Goal: Information Seeking & Learning: Learn about a topic

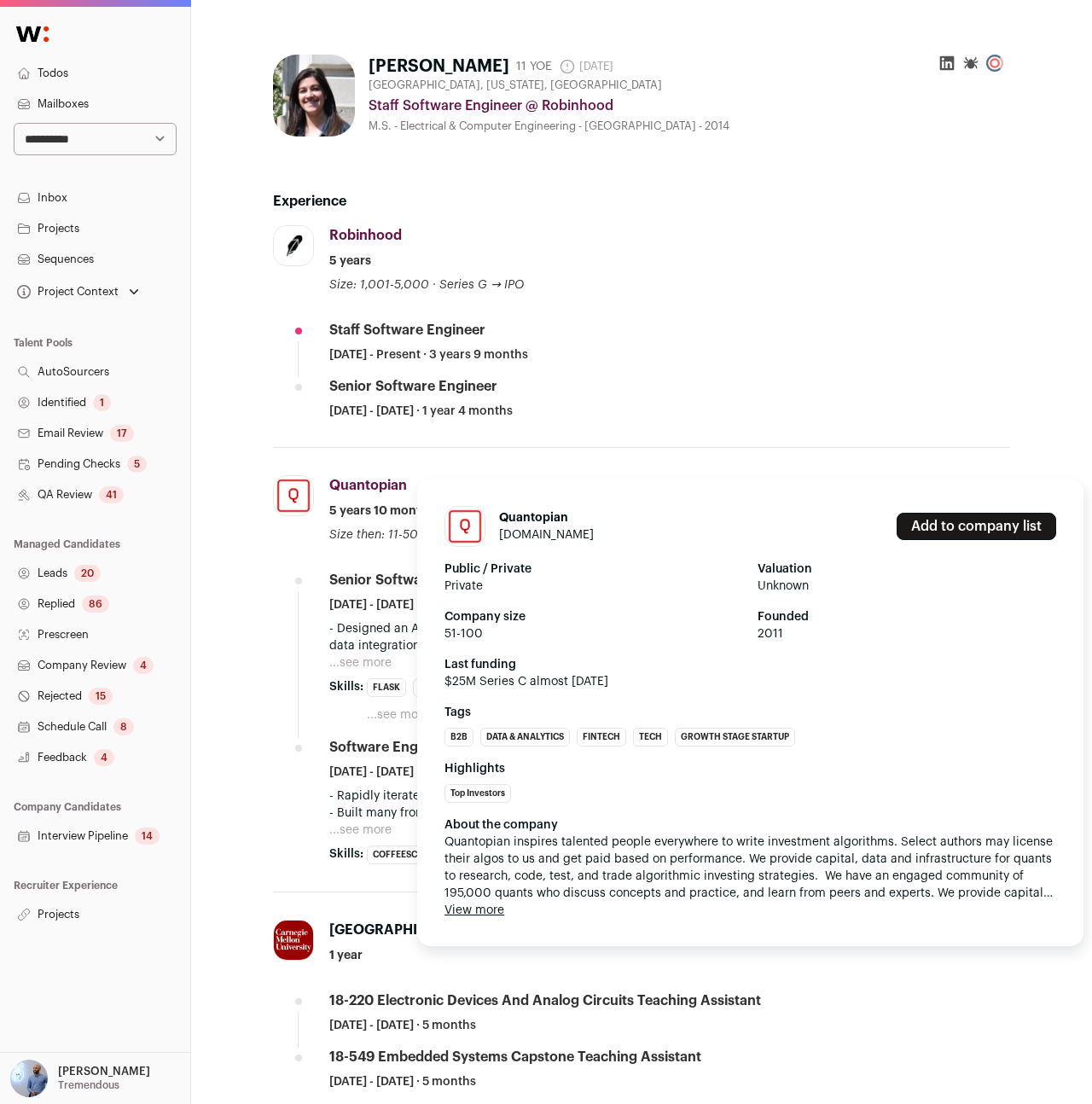
drag, startPoint x: 462, startPoint y: 484, endPoint x: 337, endPoint y: 481, distance: 125.0
click at [337, 481] on div "Quantopian Quantopian quantopian.com Add to company list Public / Private Priva…" at bounding box center [669, 509] width 680 height 69
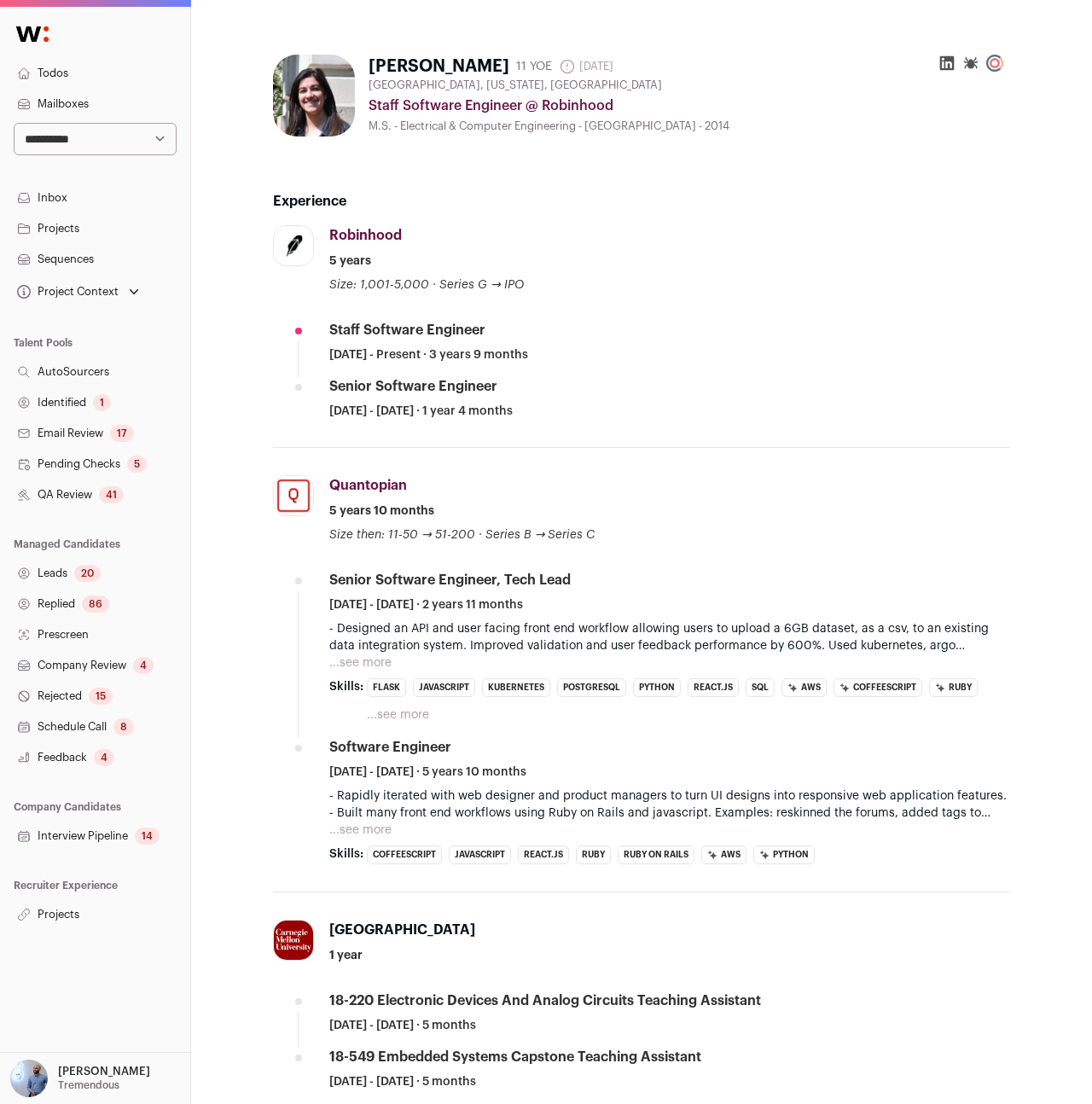
click at [523, 373] on ul "Staff Software Engineer February 2022 - Present · 3 years 9 months Senior Softw…" at bounding box center [669, 370] width 680 height 99
click at [414, 719] on button "...see more" at bounding box center [398, 714] width 62 height 17
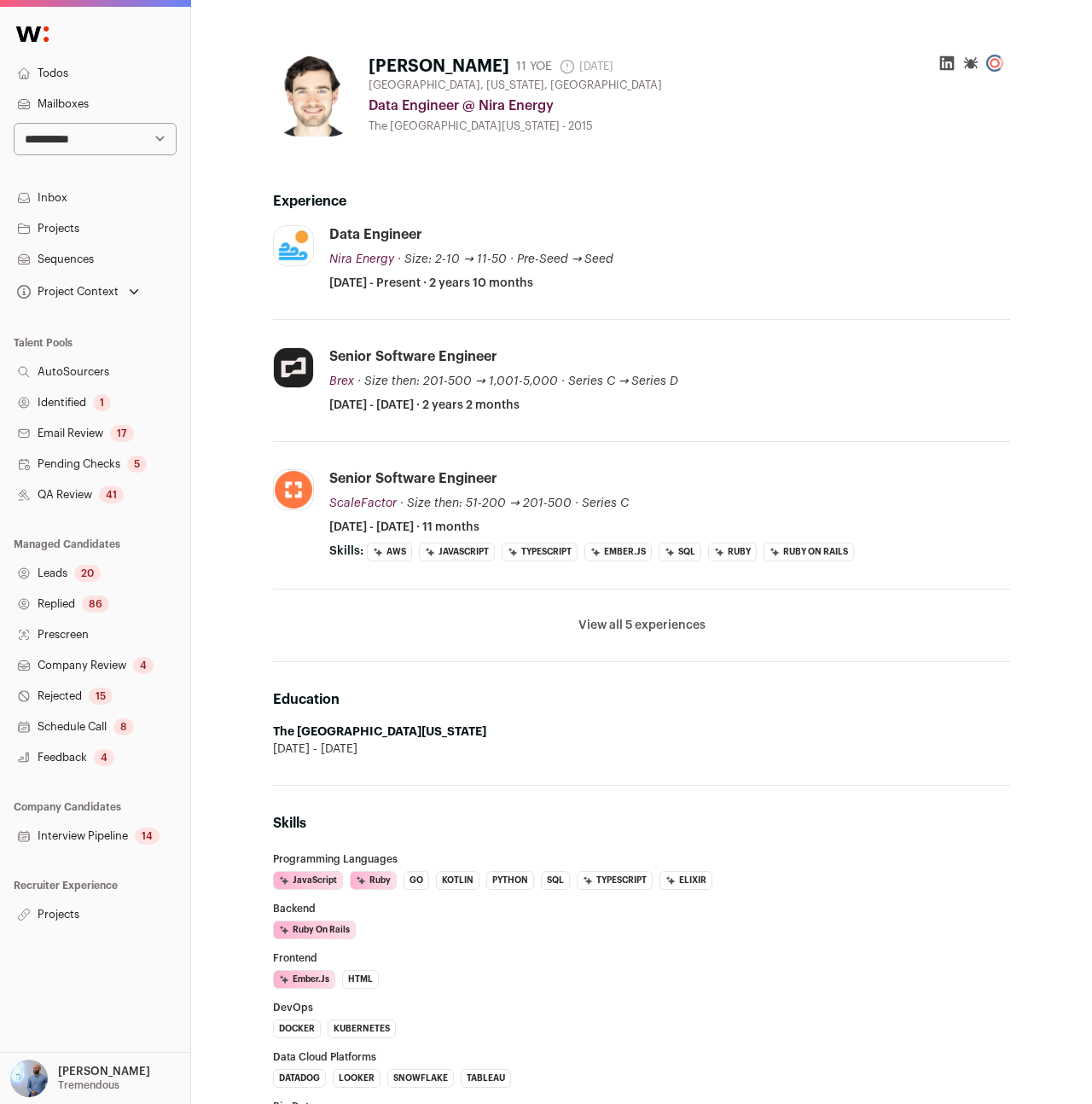
click at [626, 638] on li "View all 5 experiences View less" at bounding box center [641, 625] width 737 height 72
click at [628, 633] on button "View all 5 experiences" at bounding box center [641, 625] width 127 height 17
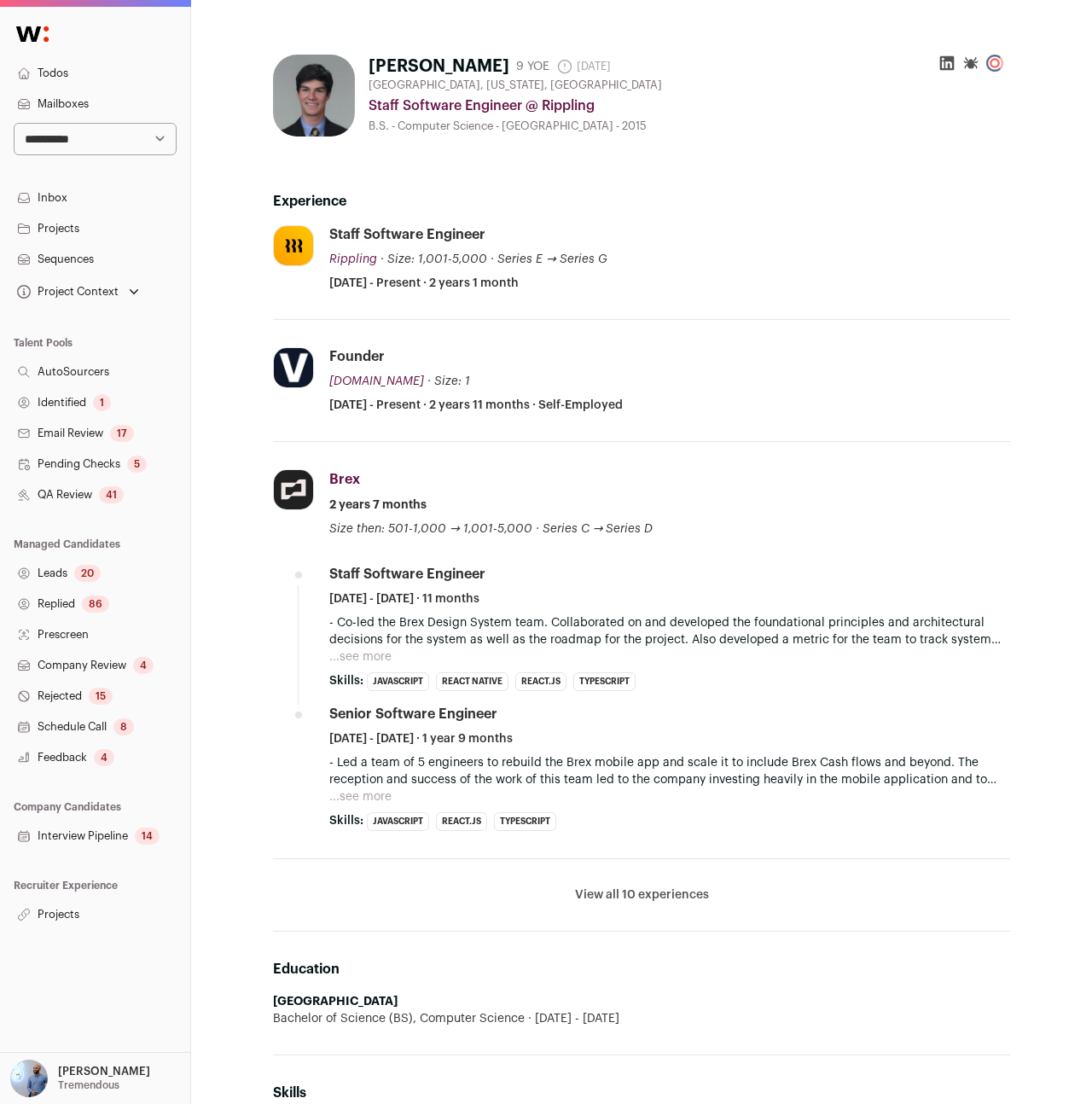
click at [340, 196] on h2 "Experience" at bounding box center [641, 201] width 737 height 20
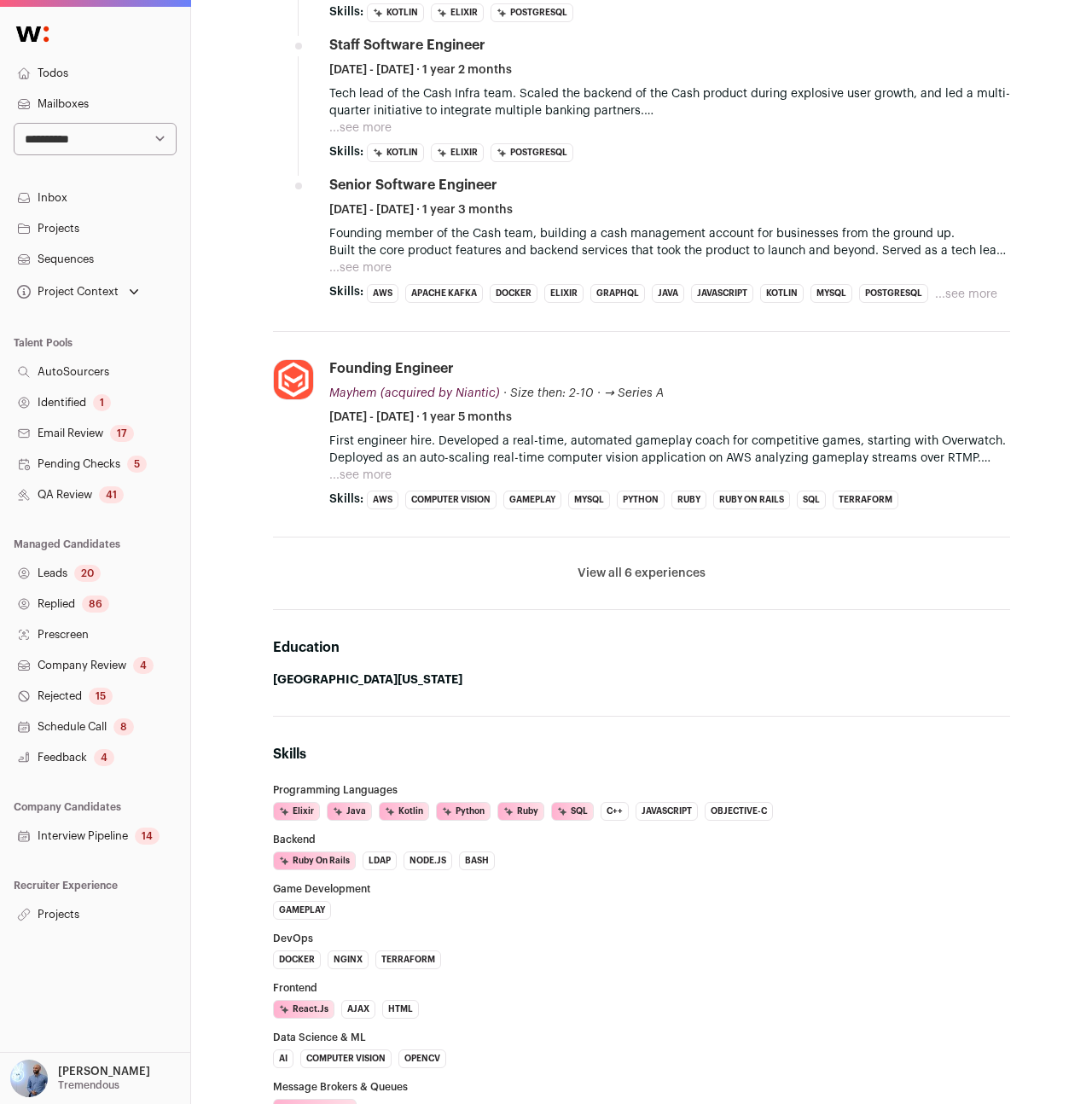
scroll to position [983, 0]
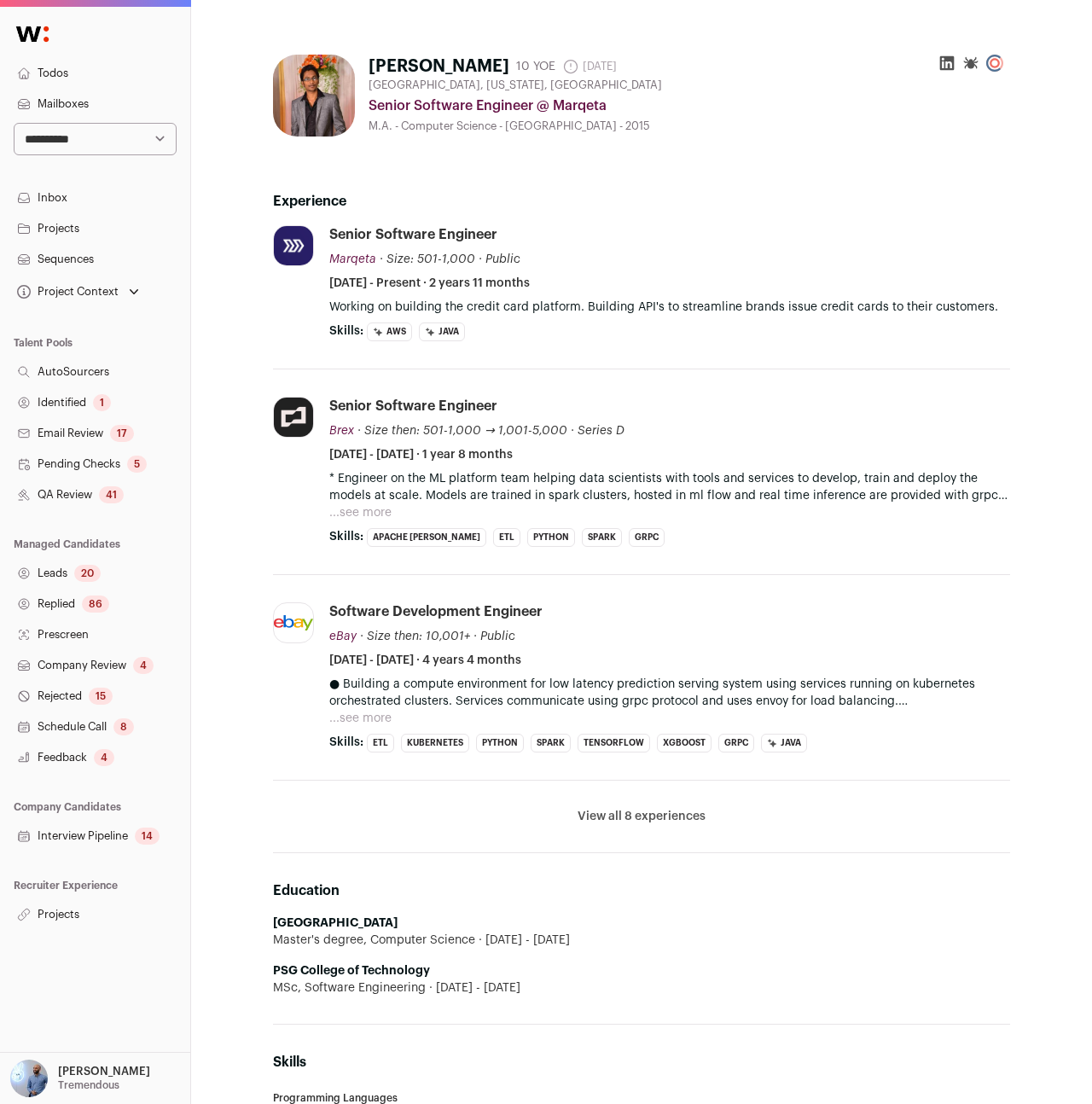
click at [345, 506] on button "...see more" at bounding box center [360, 512] width 62 height 17
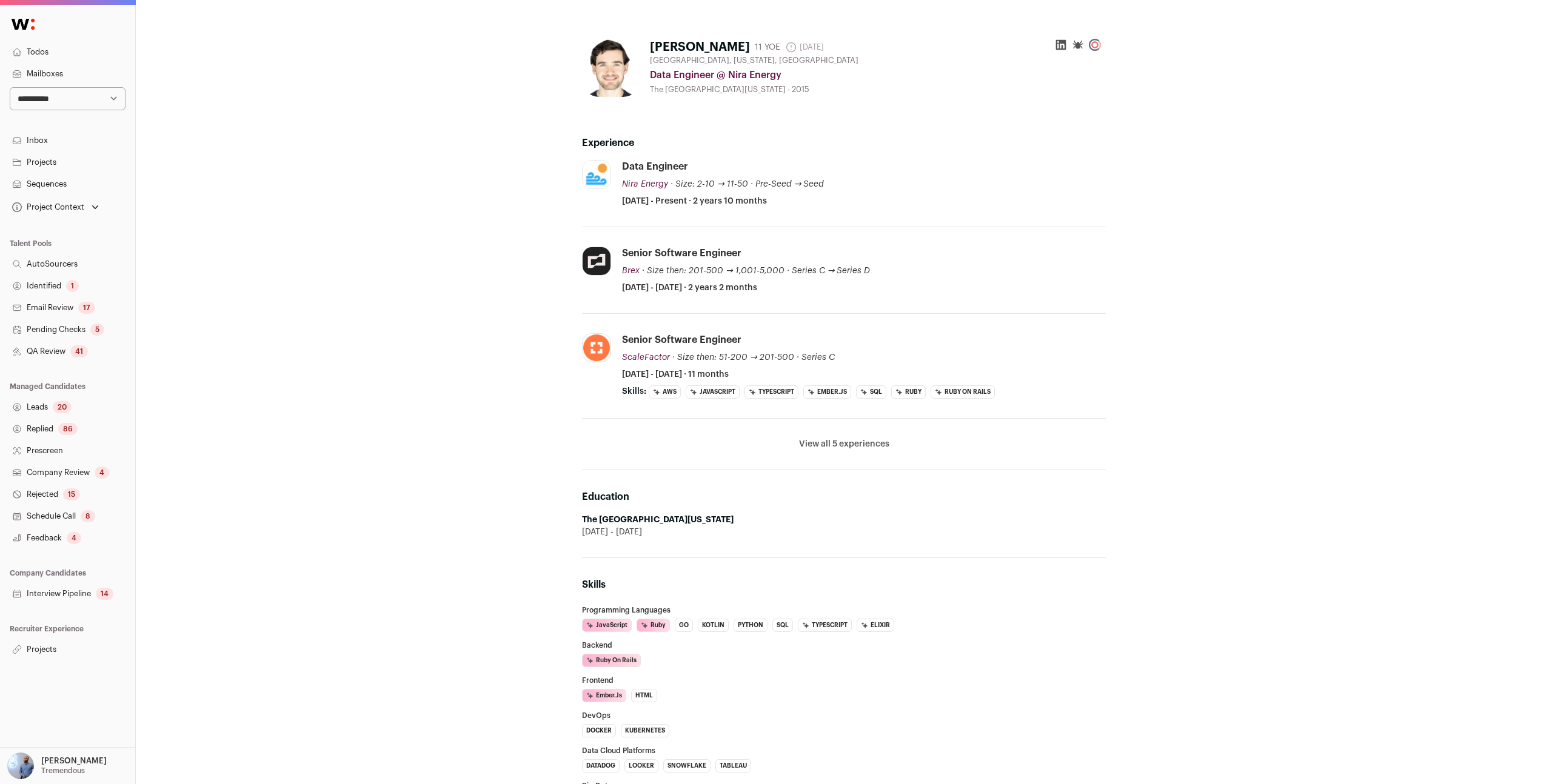
click at [819, 445] on button "View all 5 experiences" at bounding box center [844, 444] width 90 height 12
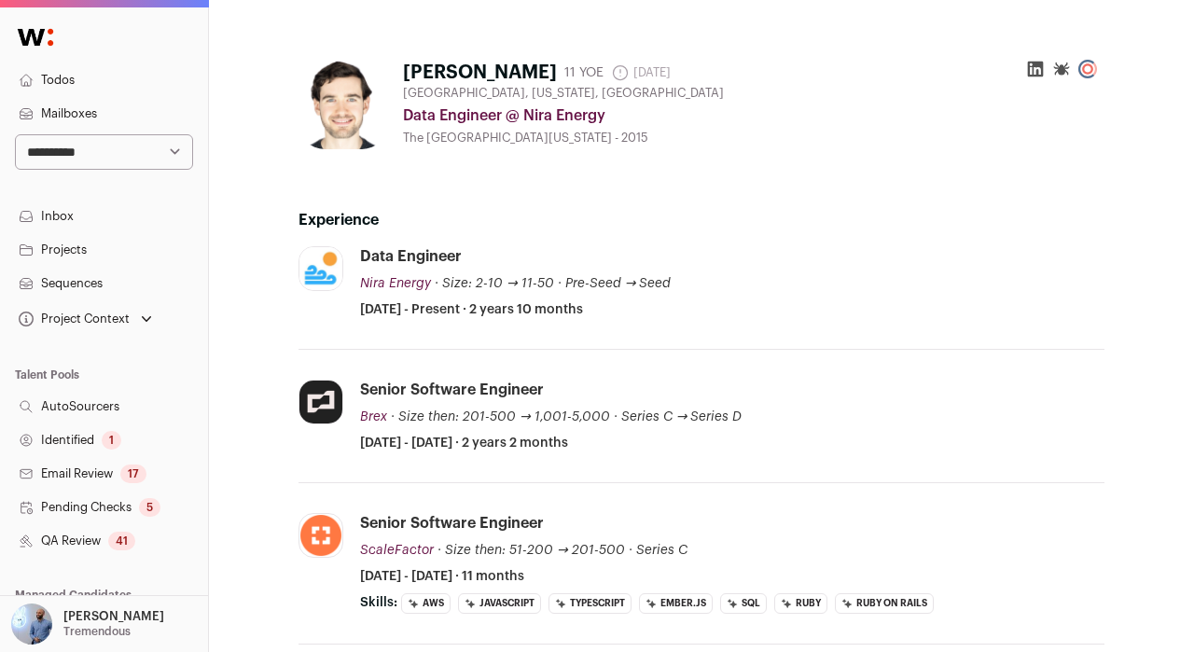
scroll to position [171, 0]
